Goal: Use online tool/utility: Utilize a website feature to perform a specific function

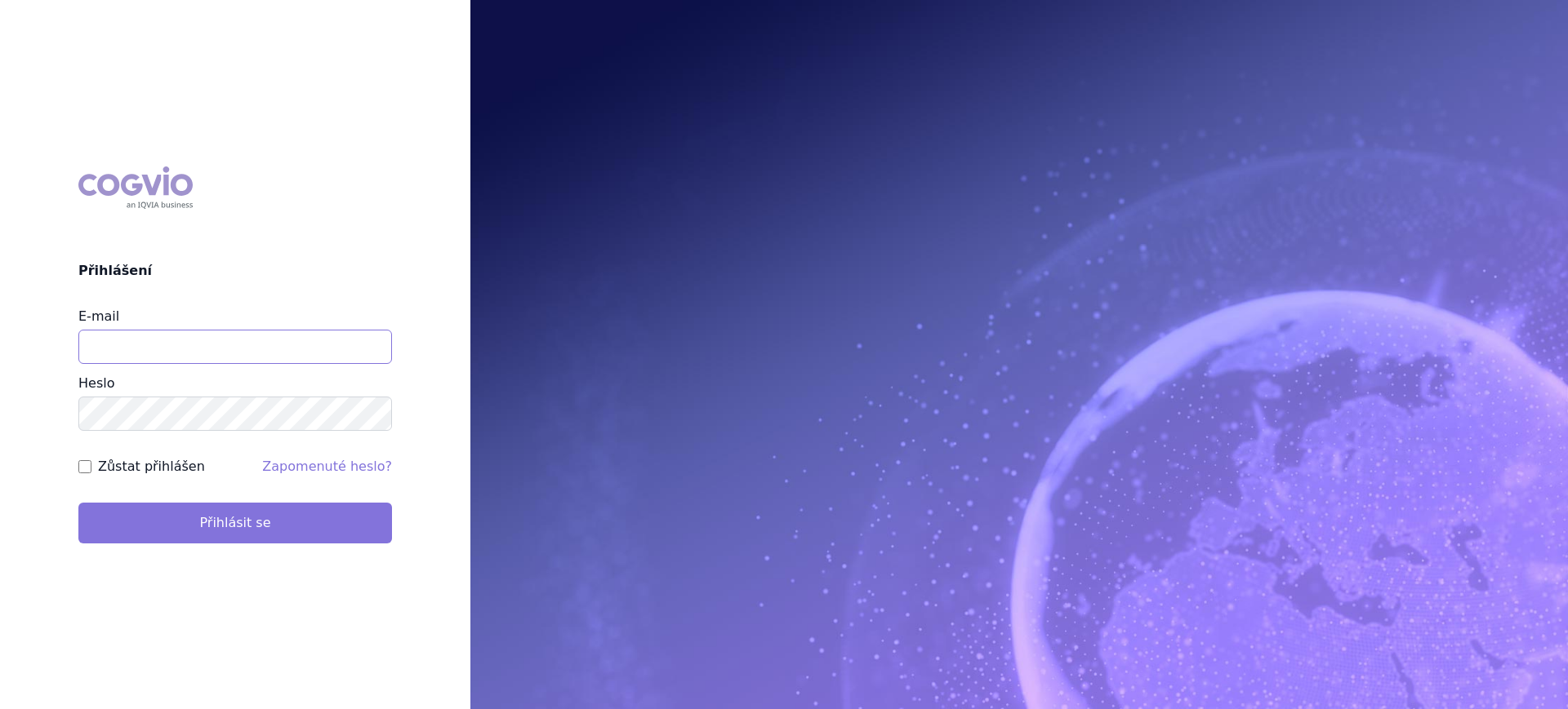
type input "lucie.sichtova@medochemie.com"
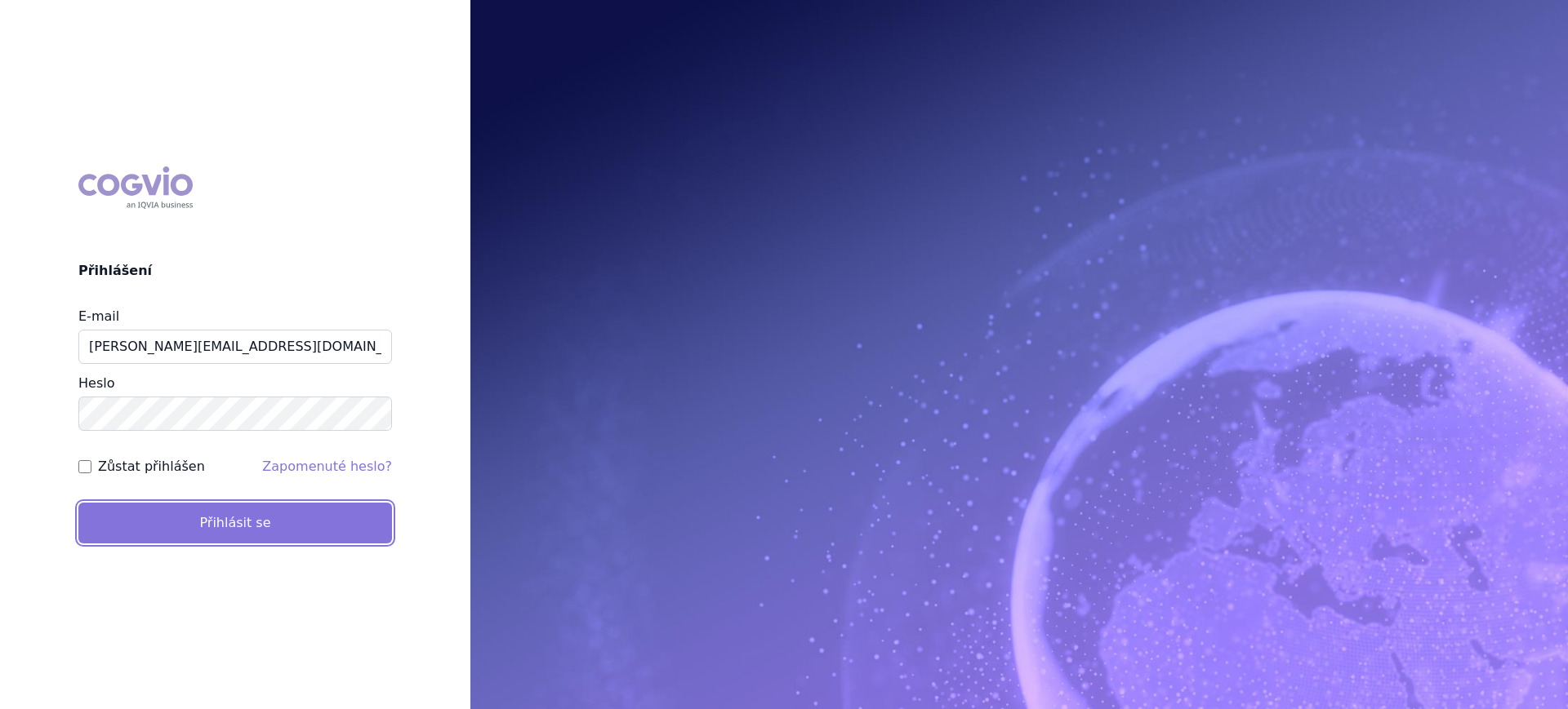
click at [143, 512] on button "Přihlásit se" at bounding box center [236, 522] width 314 height 41
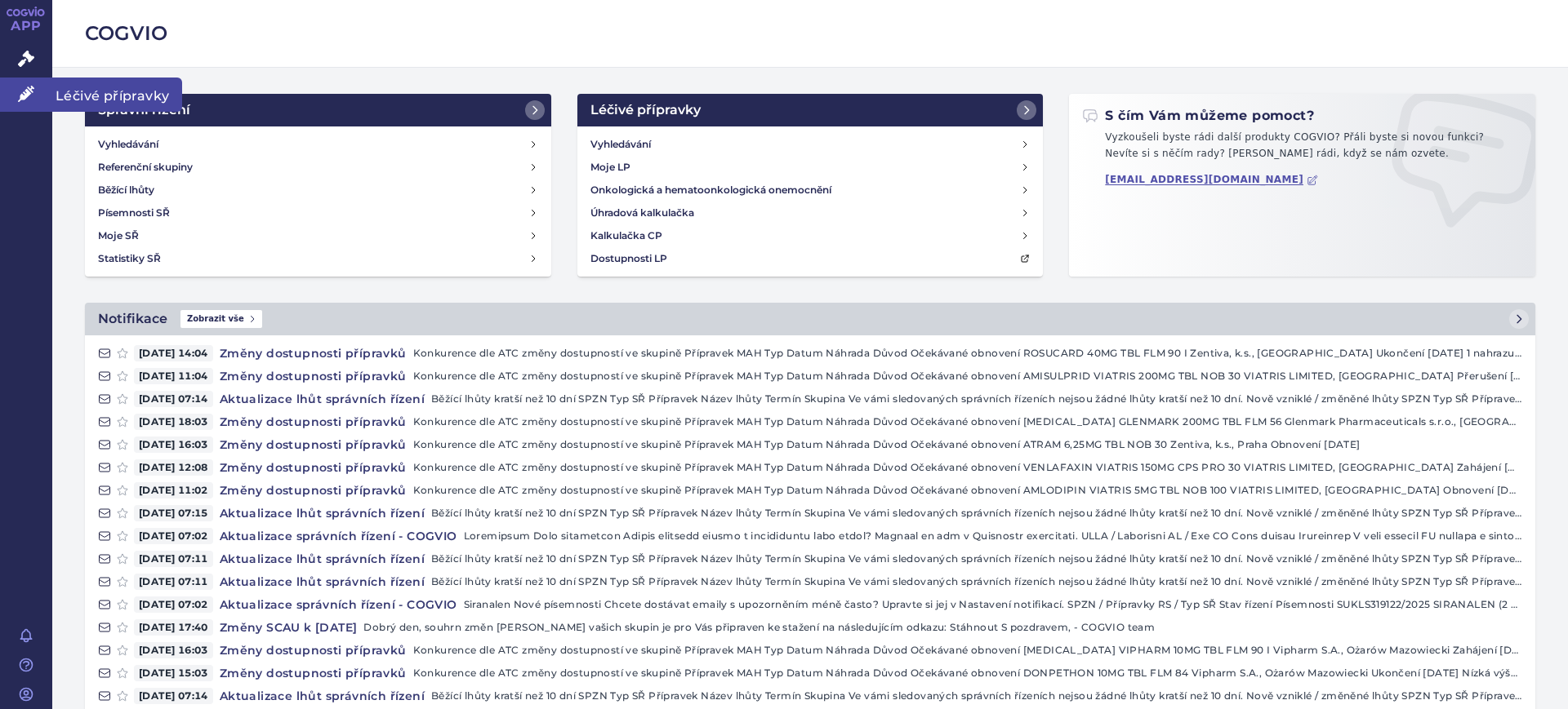
click at [29, 95] on icon at bounding box center [27, 94] width 17 height 17
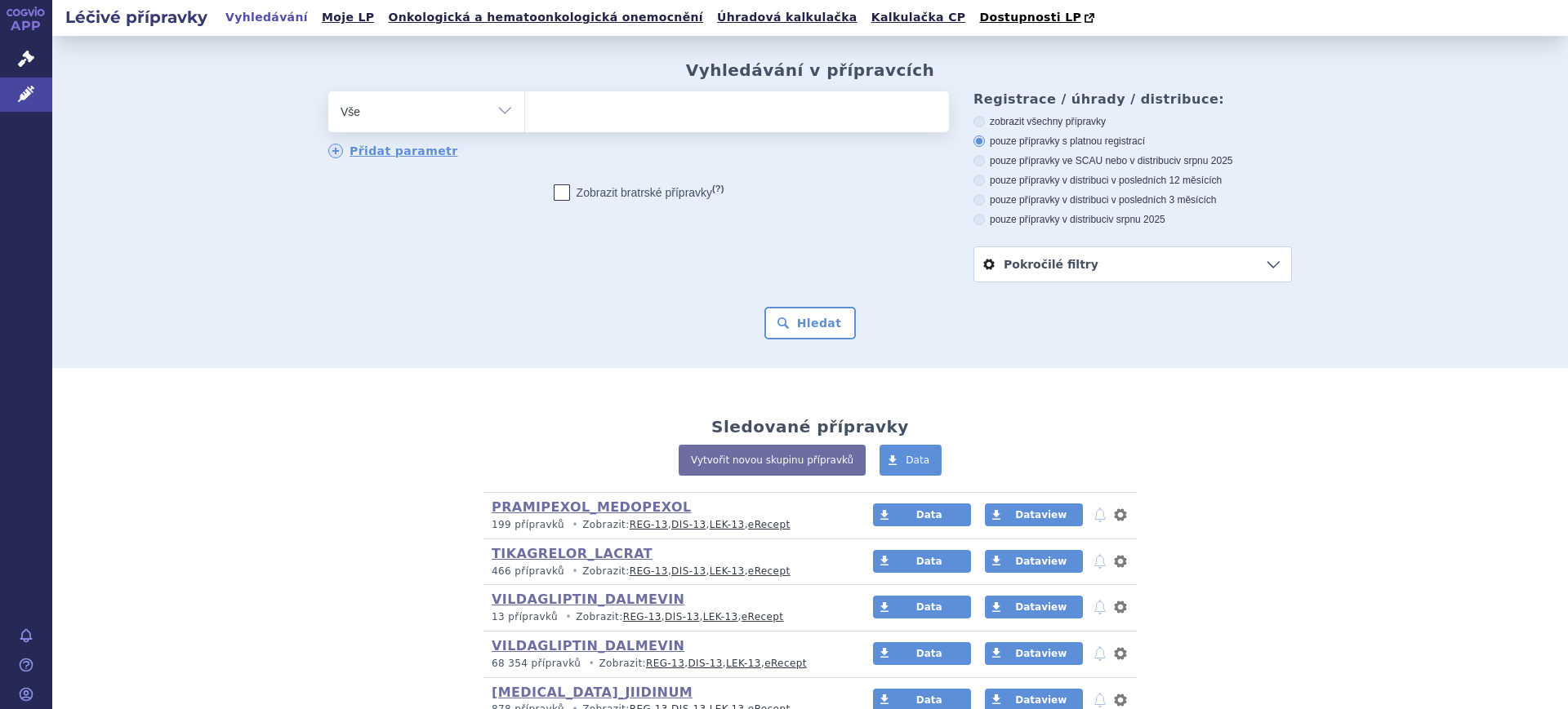
click at [450, 119] on select "Vše Přípravek/SUKL kód MAH VPOIS ATC/Aktivní látka Léková forma Síla" at bounding box center [426, 109] width 196 height 36
click at [866, 17] on link "Kalkulačka CP" at bounding box center [918, 17] width 105 height 22
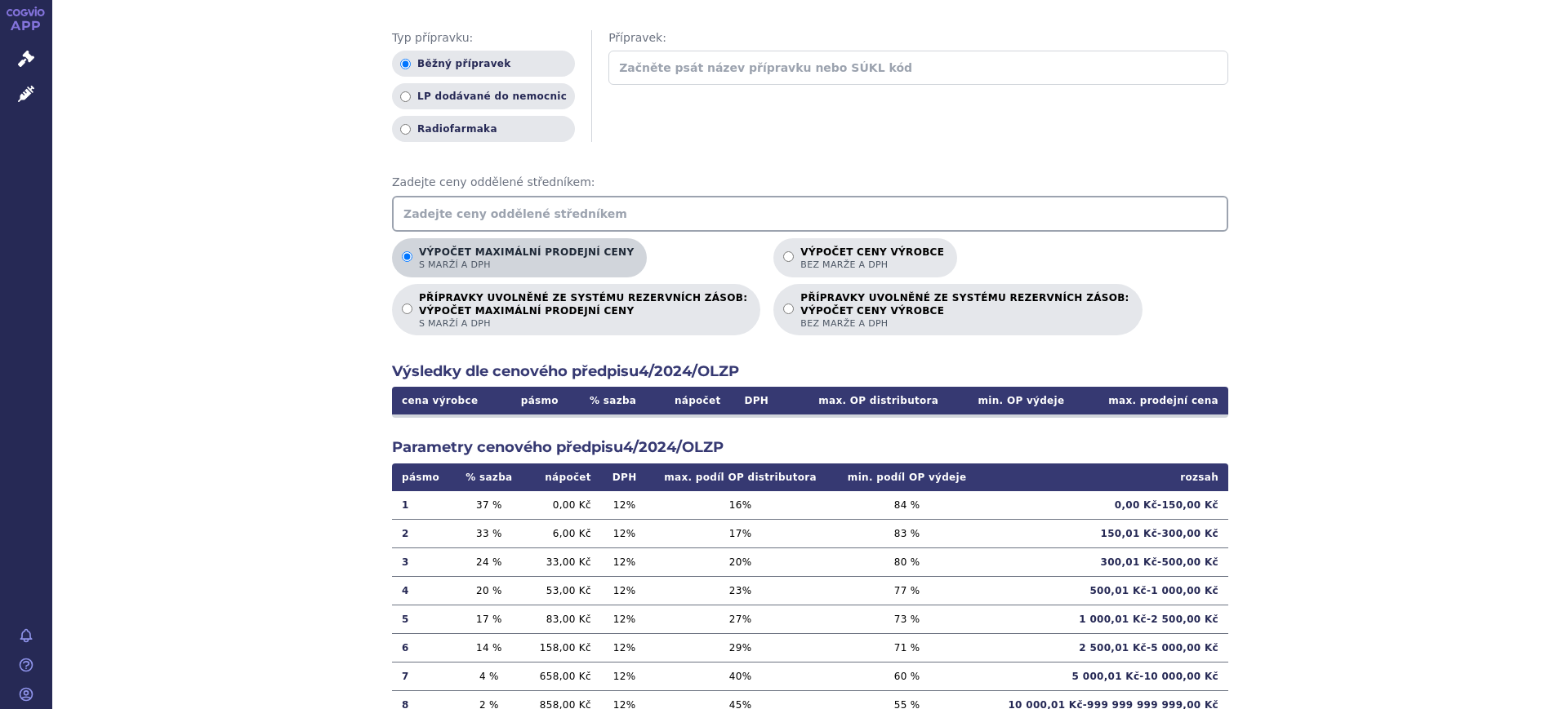
scroll to position [204, 0]
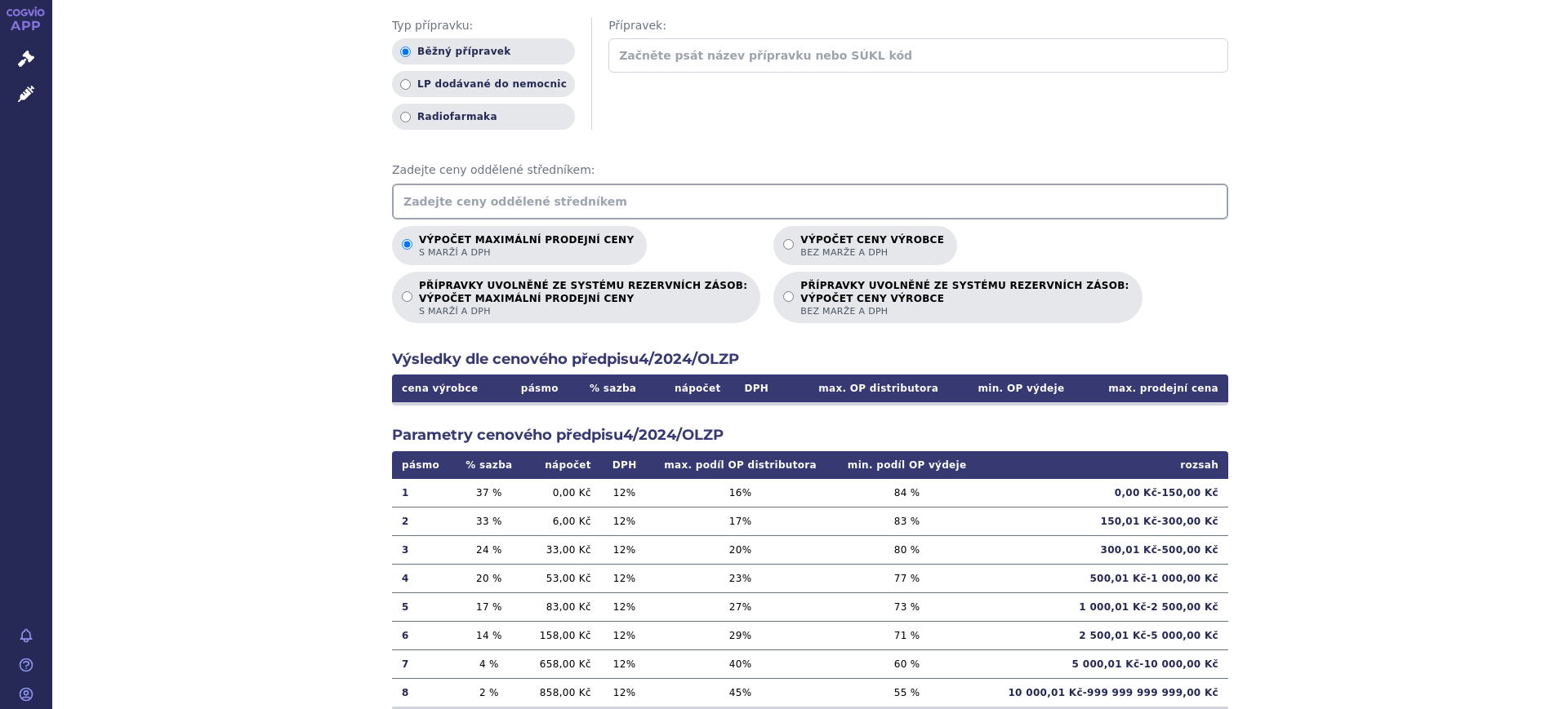
click at [624, 213] on input "text" at bounding box center [811, 201] width 836 height 36
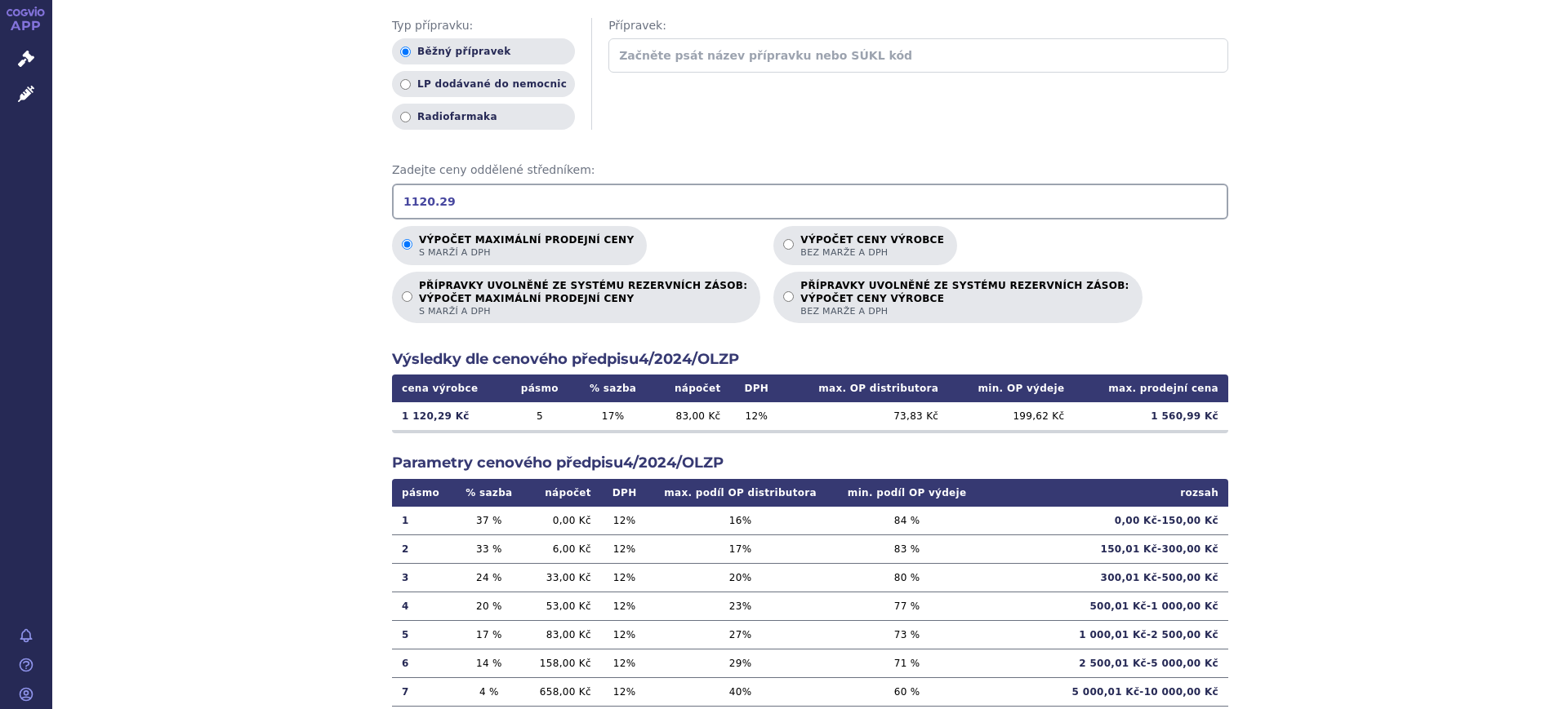
drag, startPoint x: 461, startPoint y: 201, endPoint x: 0, endPoint y: 125, distance: 467.2
click at [0, 125] on div "APP Správní řízení Léčivé přípravky Notifikace [GEOGRAPHIC_DATA] [PERSON_NAME] …" at bounding box center [784, 354] width 1568 height 709
drag, startPoint x: 453, startPoint y: 217, endPoint x: 124, endPoint y: 148, distance: 336.2
click at [128, 148] on div "Výpočet maximální prodejní ceny (s marží a DPH) a ceny výrobce (bez marže a DPH…" at bounding box center [810, 308] width 1516 height 953
drag, startPoint x: 57, startPoint y: 119, endPoint x: 0, endPoint y: 52, distance: 88.0
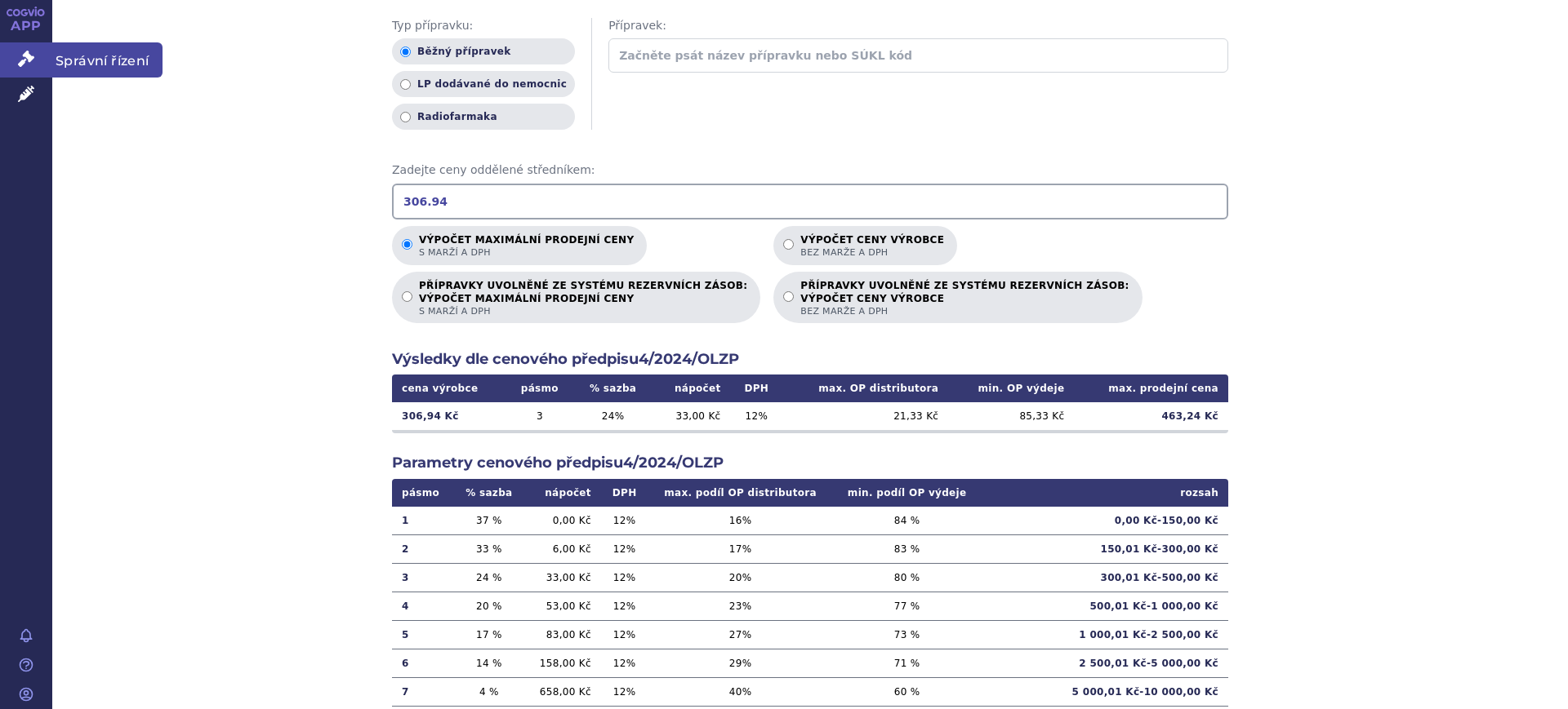
click at [0, 52] on div "APP Správní řízení Léčivé přípravky Notifikace [GEOGRAPHIC_DATA] [PERSON_NAME] …" at bounding box center [784, 354] width 1568 height 709
drag, startPoint x: 515, startPoint y: 208, endPoint x: 5, endPoint y: 41, distance: 536.6
click at [0, 39] on div "APP Správní řízení Léčivé přípravky Notifikace [GEOGRAPHIC_DATA] [PERSON_NAME] …" at bounding box center [784, 354] width 1568 height 709
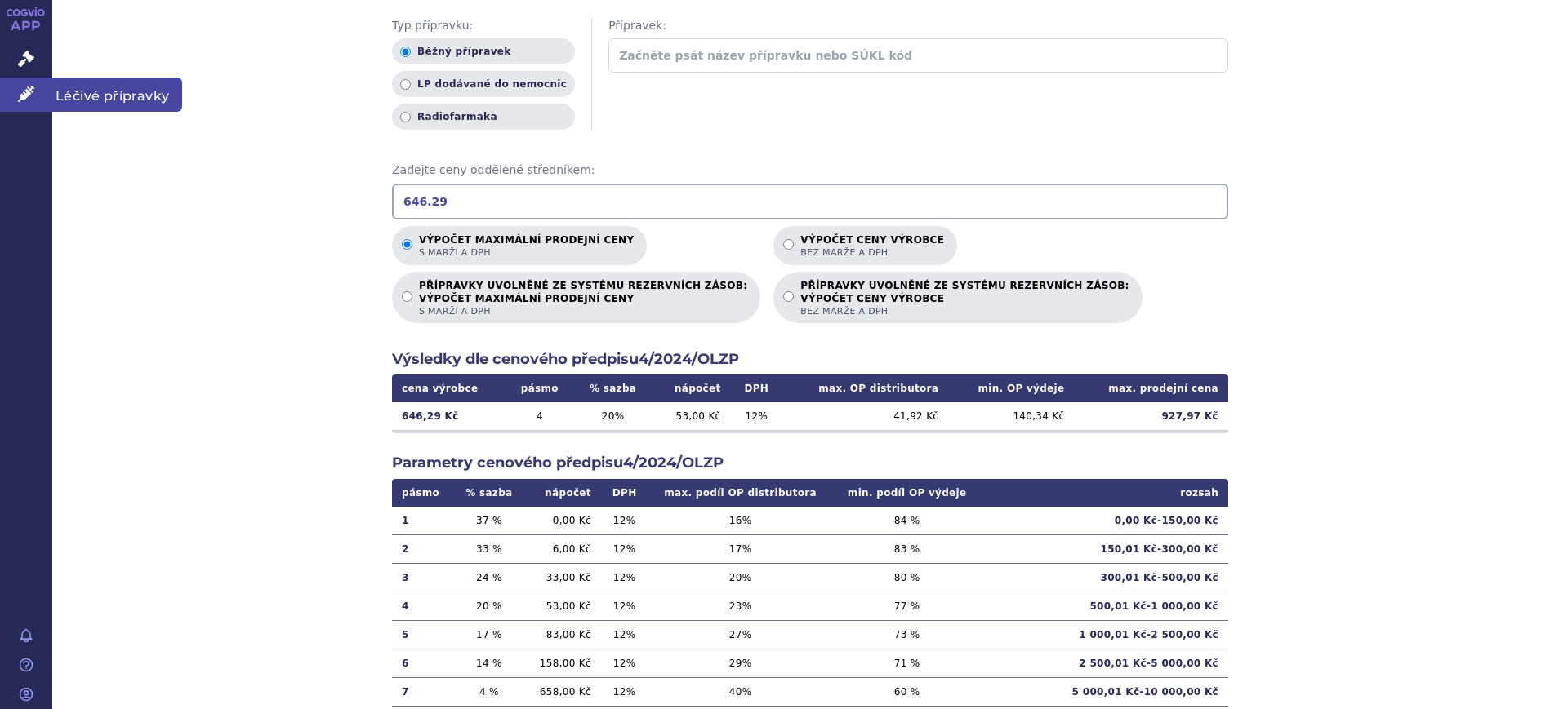
drag, startPoint x: 0, startPoint y: 100, endPoint x: 16, endPoint y: 100, distance: 16.0
click at [0, 86] on div "APP Správní řízení Léčivé přípravky Notifikace [GEOGRAPHIC_DATA] [PERSON_NAME] …" at bounding box center [784, 354] width 1568 height 709
drag, startPoint x: 460, startPoint y: 196, endPoint x: 105, endPoint y: 133, distance: 360.5
click at [105, 133] on div "Výpočet maximální prodejní ceny (s marží a DPH) a ceny výrobce (bez marže a DPH…" at bounding box center [810, 308] width 1516 height 953
drag, startPoint x: 450, startPoint y: 192, endPoint x: 27, endPoint y: 127, distance: 428.0
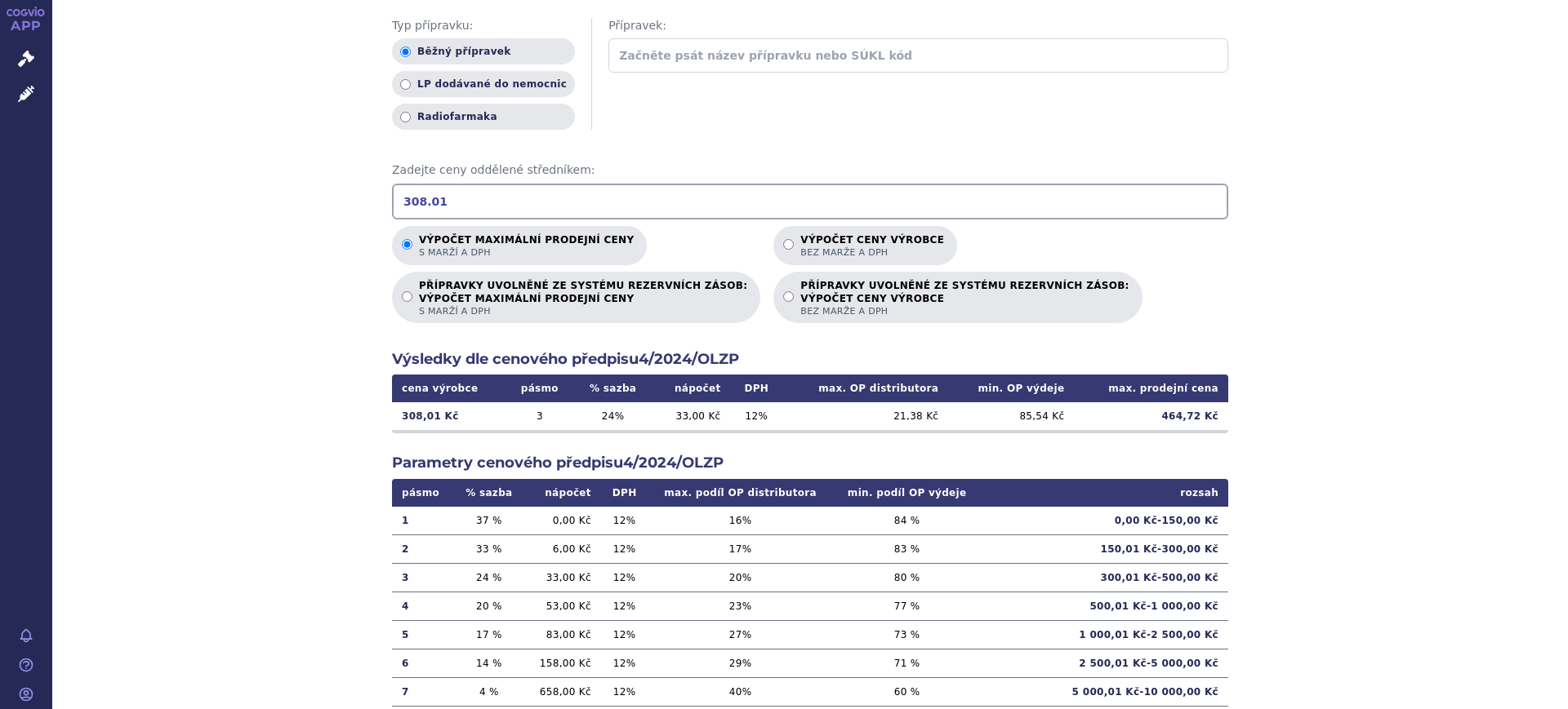
click at [27, 127] on div "APP Správní řízení Léčivé přípravky Notifikace [GEOGRAPHIC_DATA] [PERSON_NAME] …" at bounding box center [784, 354] width 1568 height 709
drag, startPoint x: 515, startPoint y: 202, endPoint x: 0, endPoint y: 96, distance: 525.8
click at [0, 96] on div "APP Správní řízení Léčivé přípravky Notifikace [GEOGRAPHIC_DATA] [PERSON_NAME] …" at bounding box center [784, 354] width 1568 height 709
drag, startPoint x: 522, startPoint y: 199, endPoint x: 17, endPoint y: 100, distance: 514.6
click at [3, 99] on div "APP Správní řízení Léčivé přípravky Notifikace [GEOGRAPHIC_DATA] [PERSON_NAME] …" at bounding box center [784, 354] width 1568 height 709
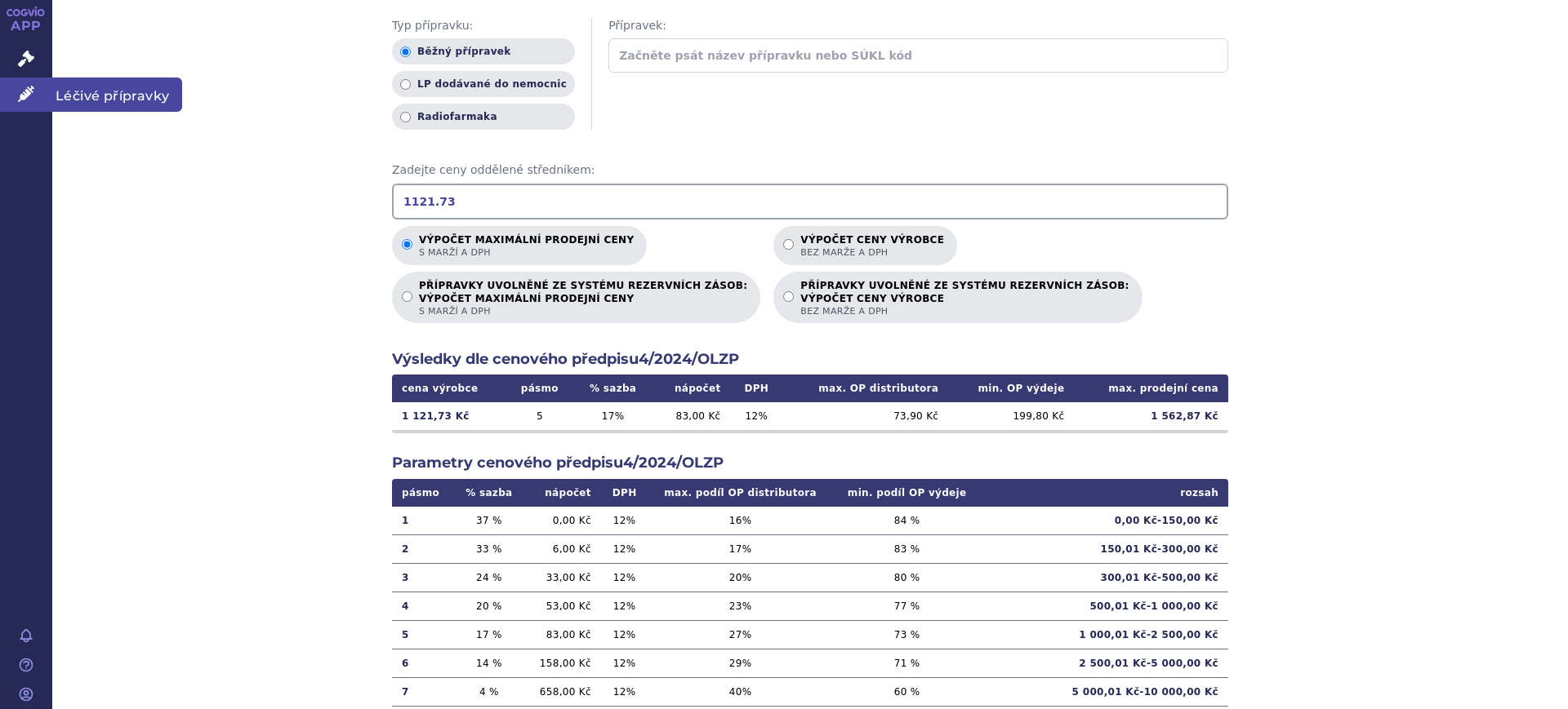
drag, startPoint x: 519, startPoint y: 210, endPoint x: 0, endPoint y: 84, distance: 534.1
click at [0, 84] on div "APP Správní řízení Léčivé přípravky Notifikace [GEOGRAPHIC_DATA] [PERSON_NAME] …" at bounding box center [784, 354] width 1568 height 709
type input "2314.45"
